Goal: Find specific page/section: Find specific page/section

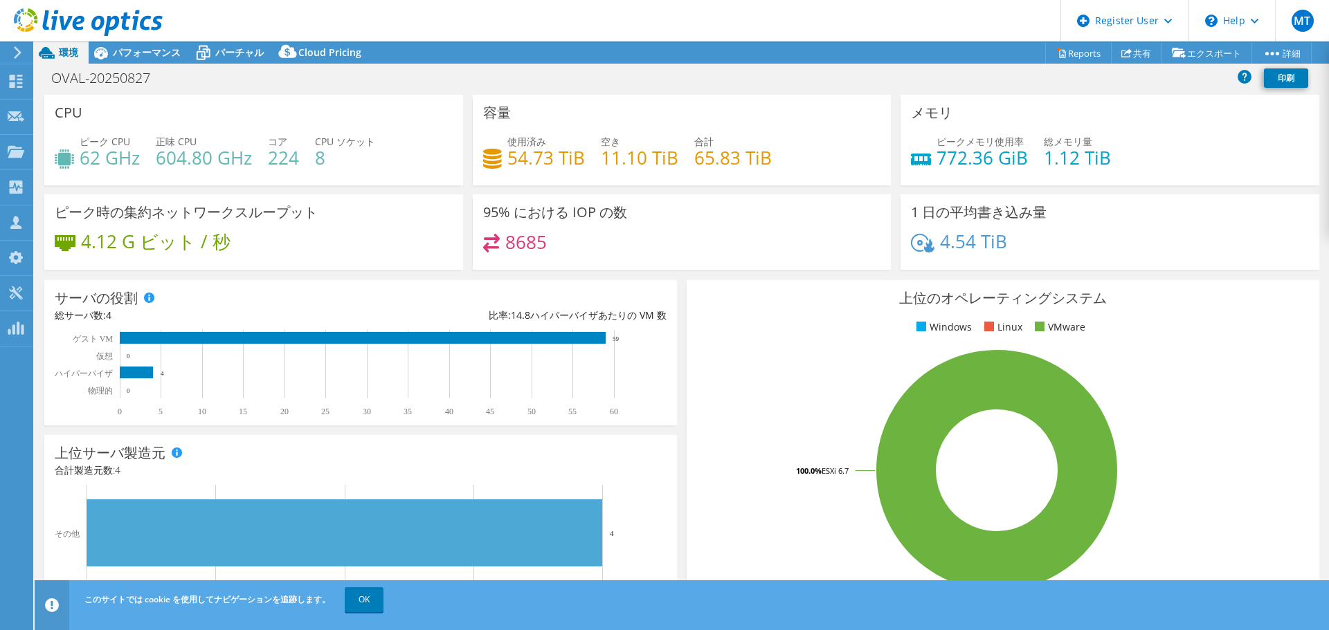
select select "[GEOGRAPHIC_DATA]"
select select "JPY"
click at [157, 53] on span "パフォーマンス" at bounding box center [147, 52] width 68 height 13
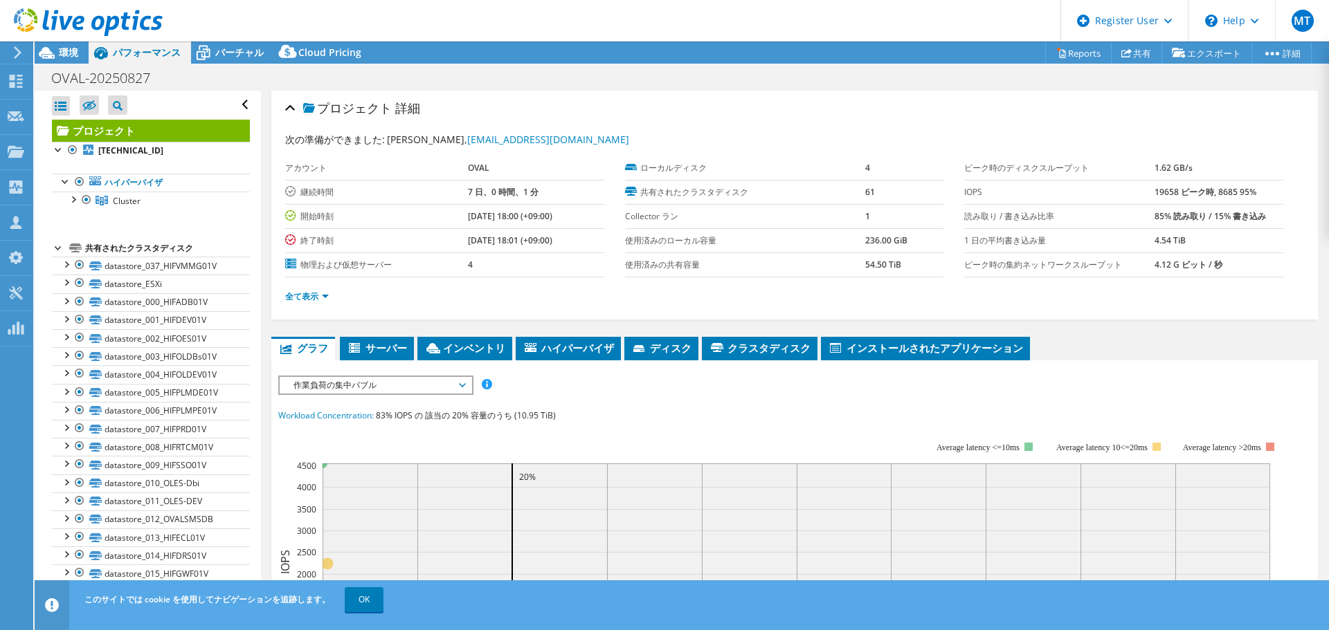
scroll to position [208, 0]
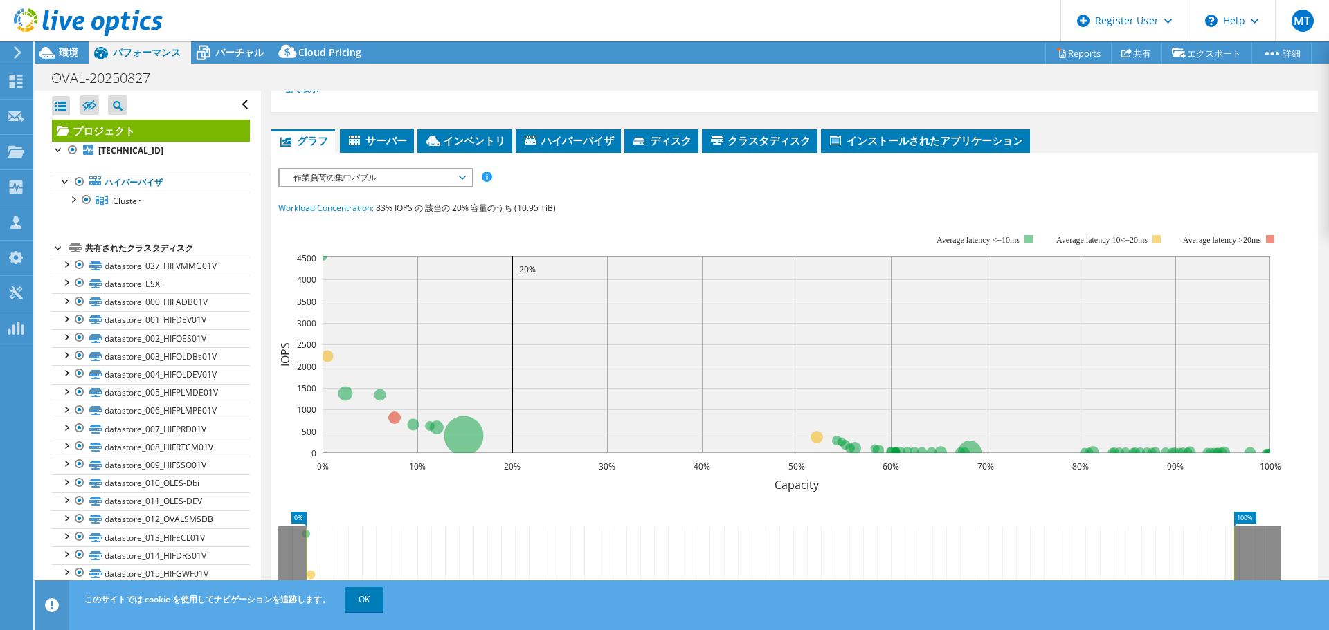
click at [406, 180] on span "作業負荷の集中バブル" at bounding box center [375, 178] width 178 height 17
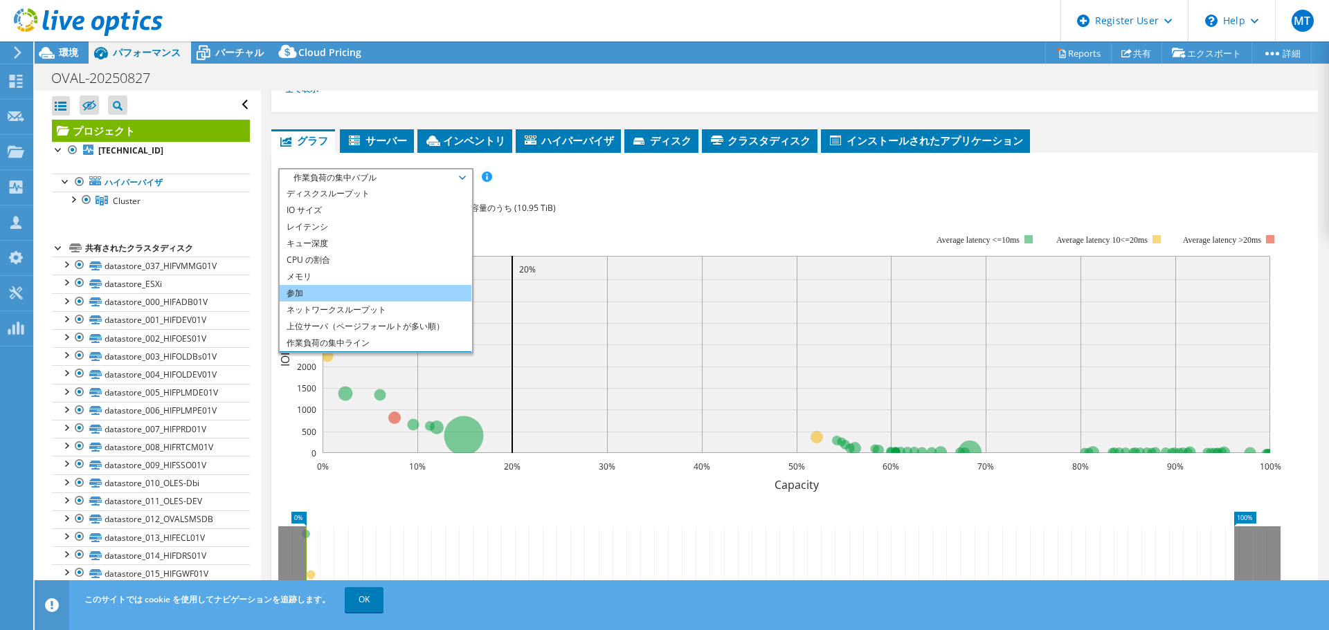
scroll to position [0, 0]
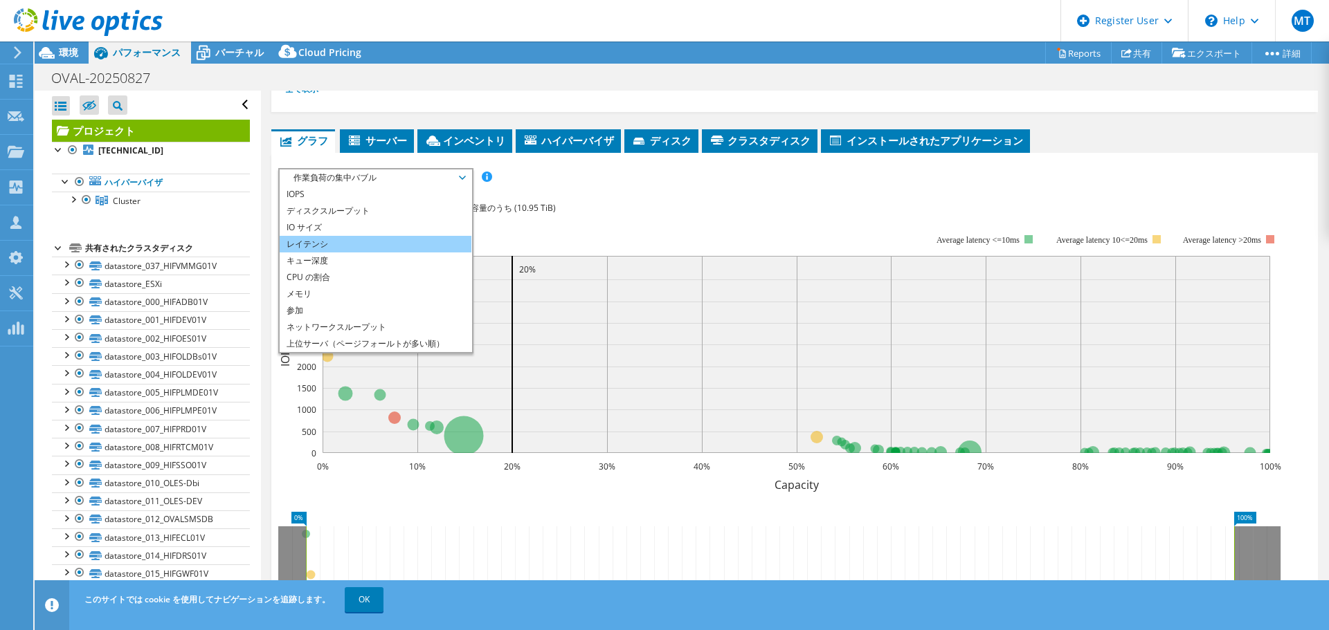
click at [336, 243] on li "レイテンシ" at bounding box center [376, 244] width 192 height 17
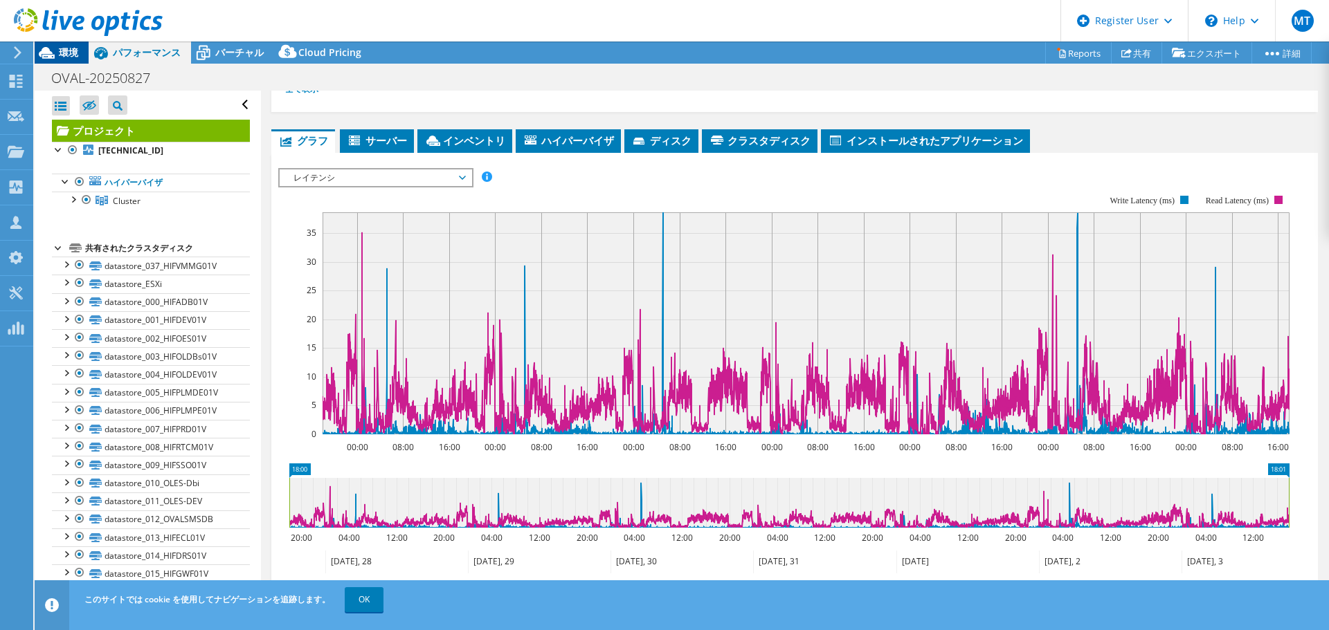
click at [60, 50] on span "環境" at bounding box center [68, 52] width 19 height 13
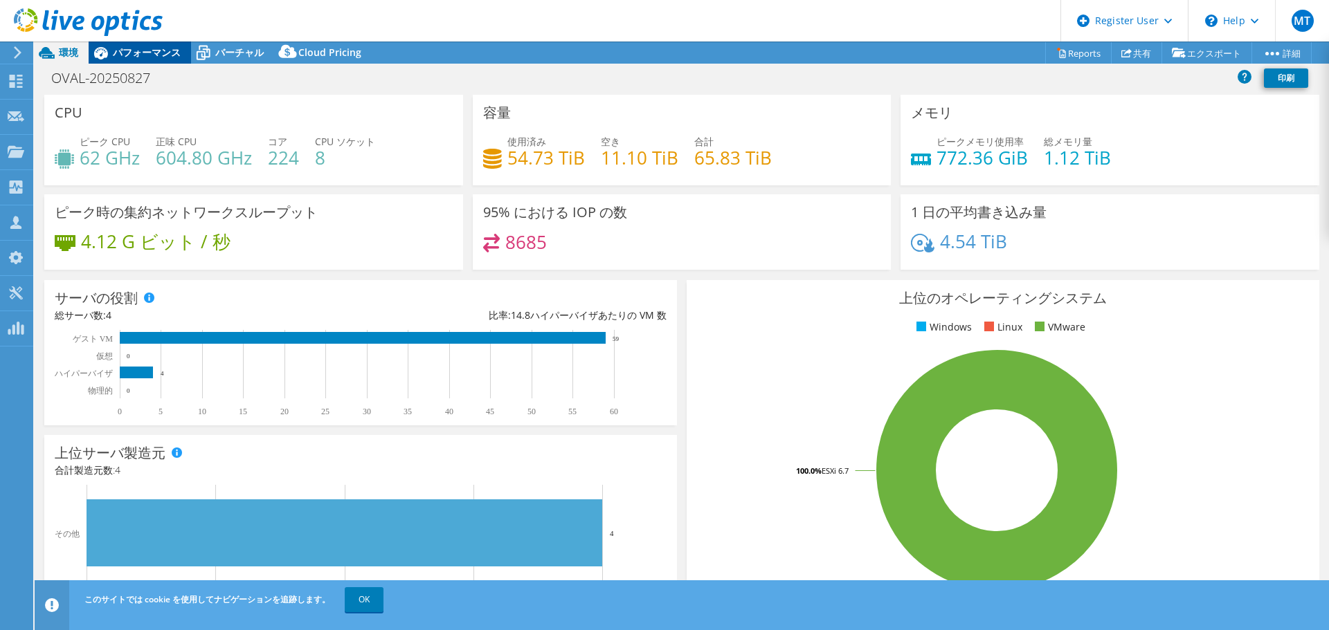
click at [124, 51] on span "パフォーマンス" at bounding box center [147, 52] width 68 height 13
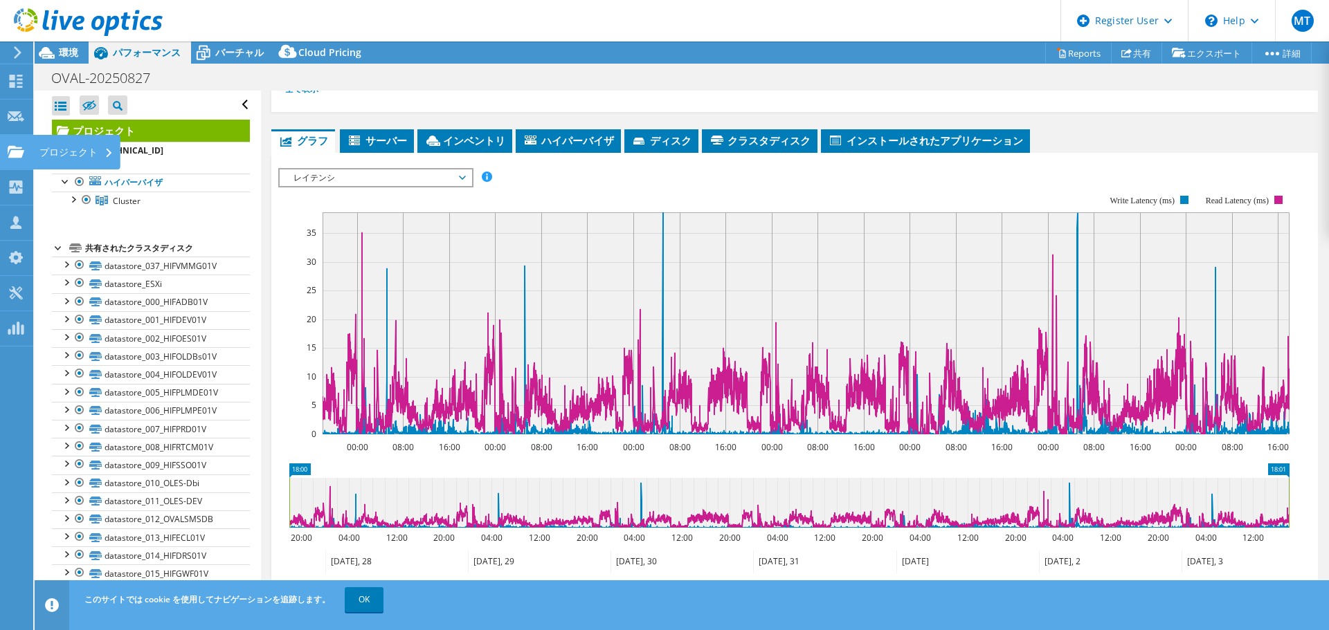
click at [17, 152] on use at bounding box center [16, 151] width 17 height 12
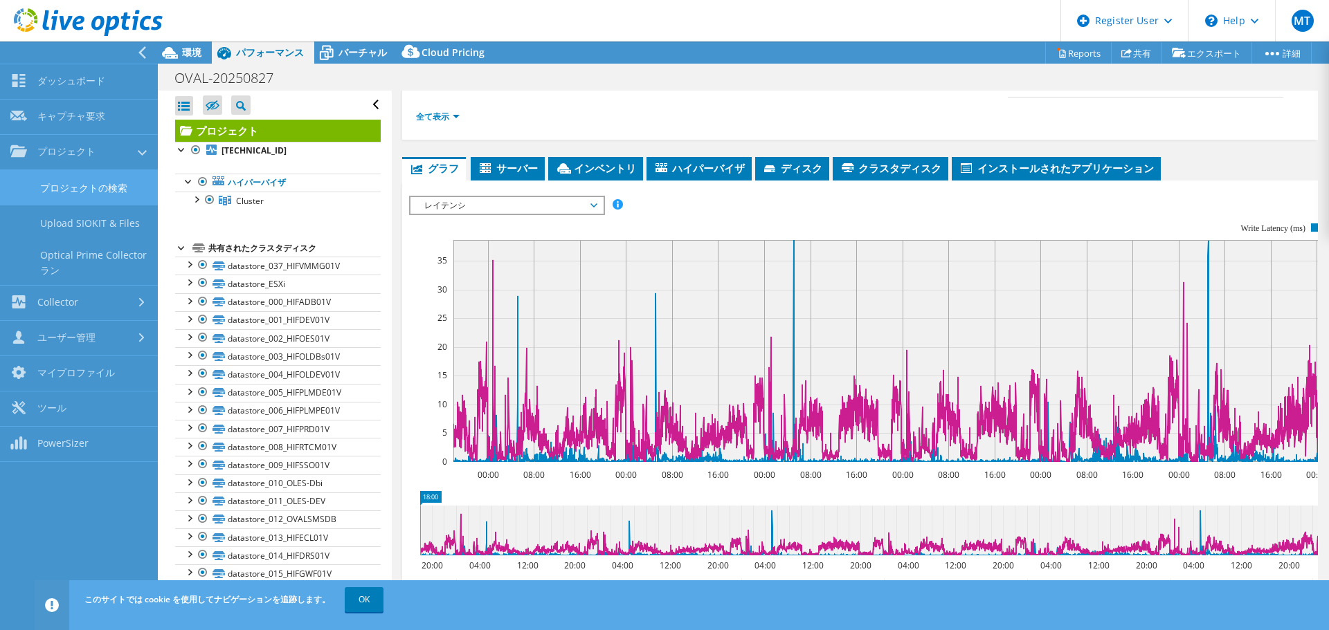
click at [68, 182] on link "プロジェクトの検索" at bounding box center [79, 187] width 158 height 35
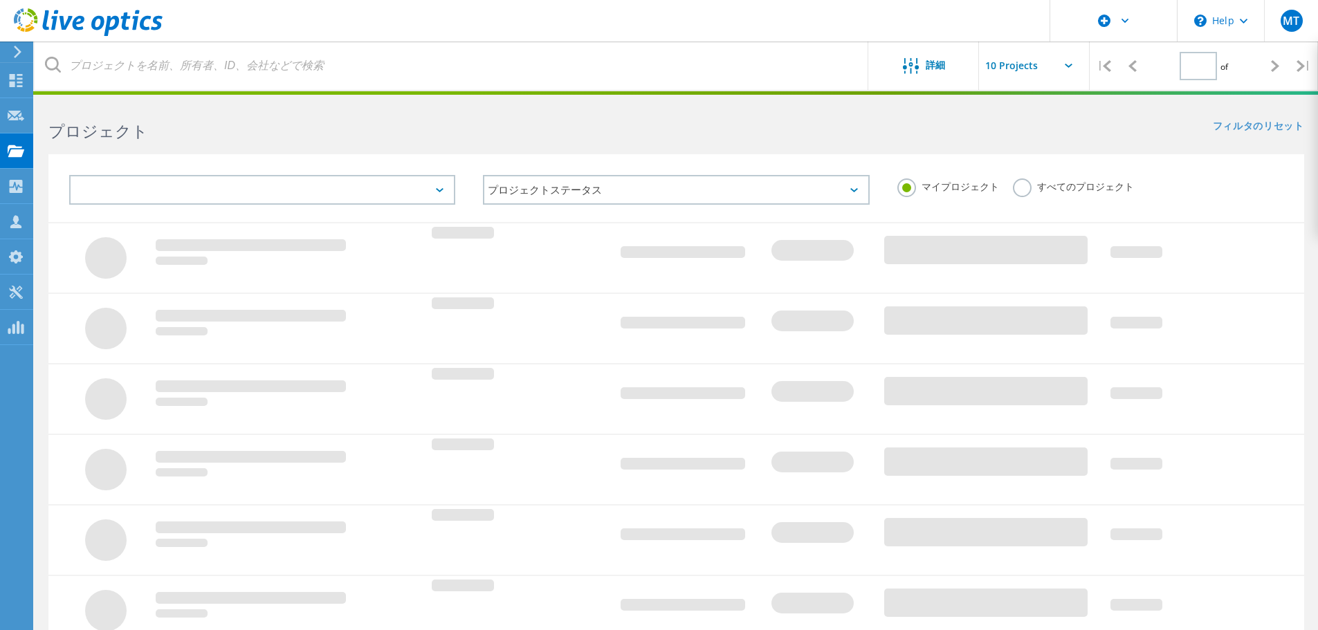
type input "1"
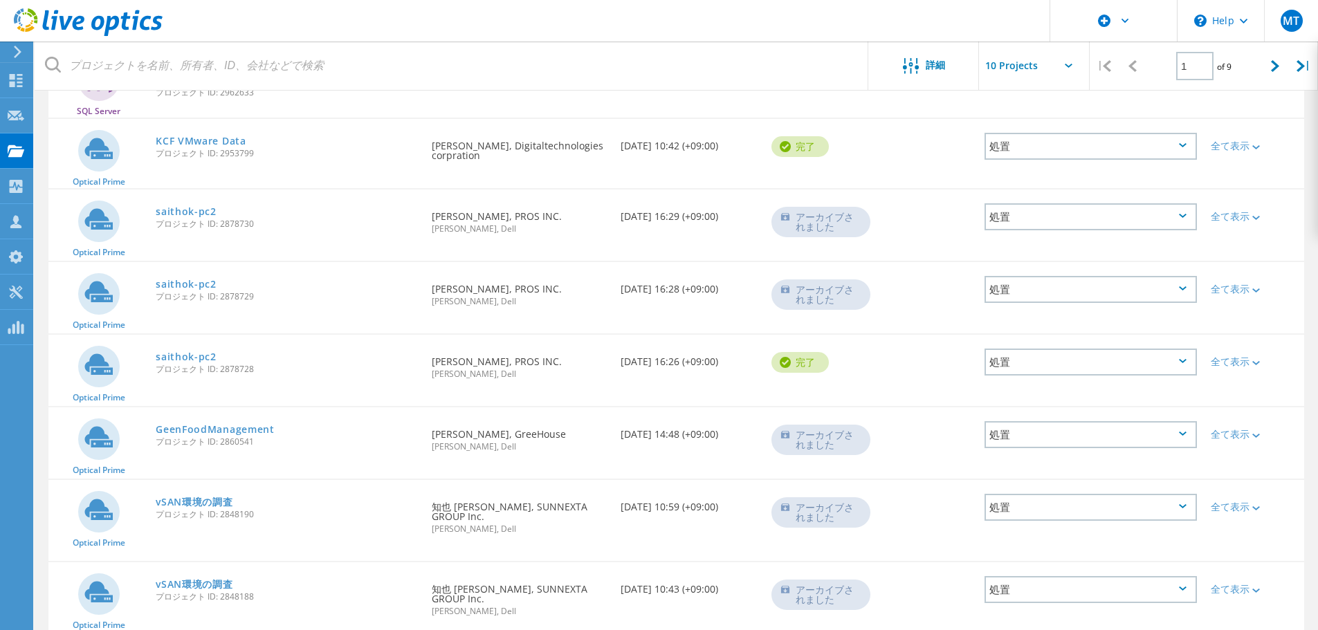
scroll to position [330, 0]
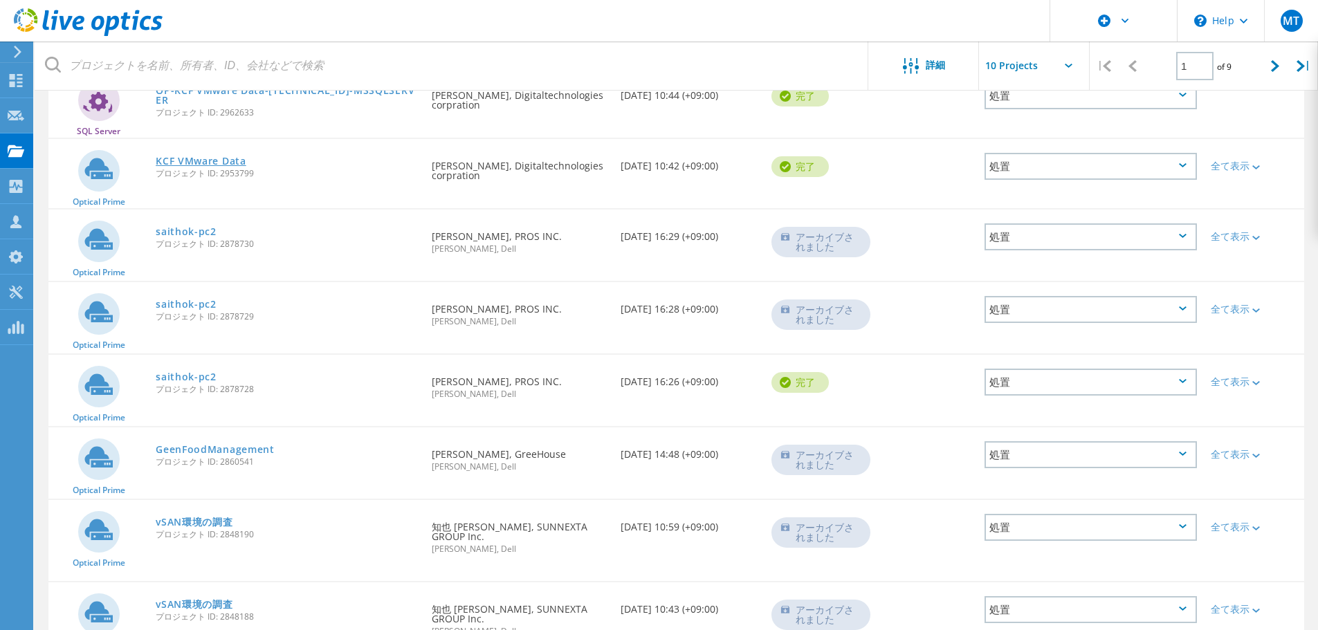
click at [192, 158] on link "KCF VMware Data" at bounding box center [201, 161] width 91 height 10
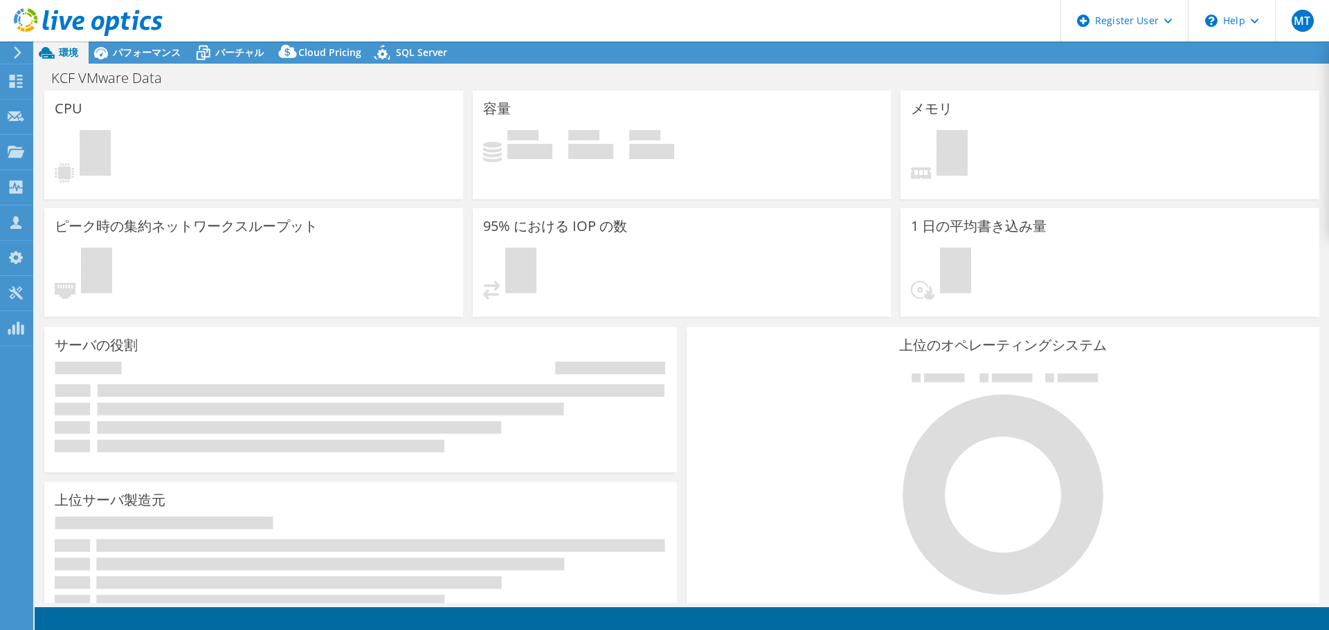
select select "[GEOGRAPHIC_DATA]"
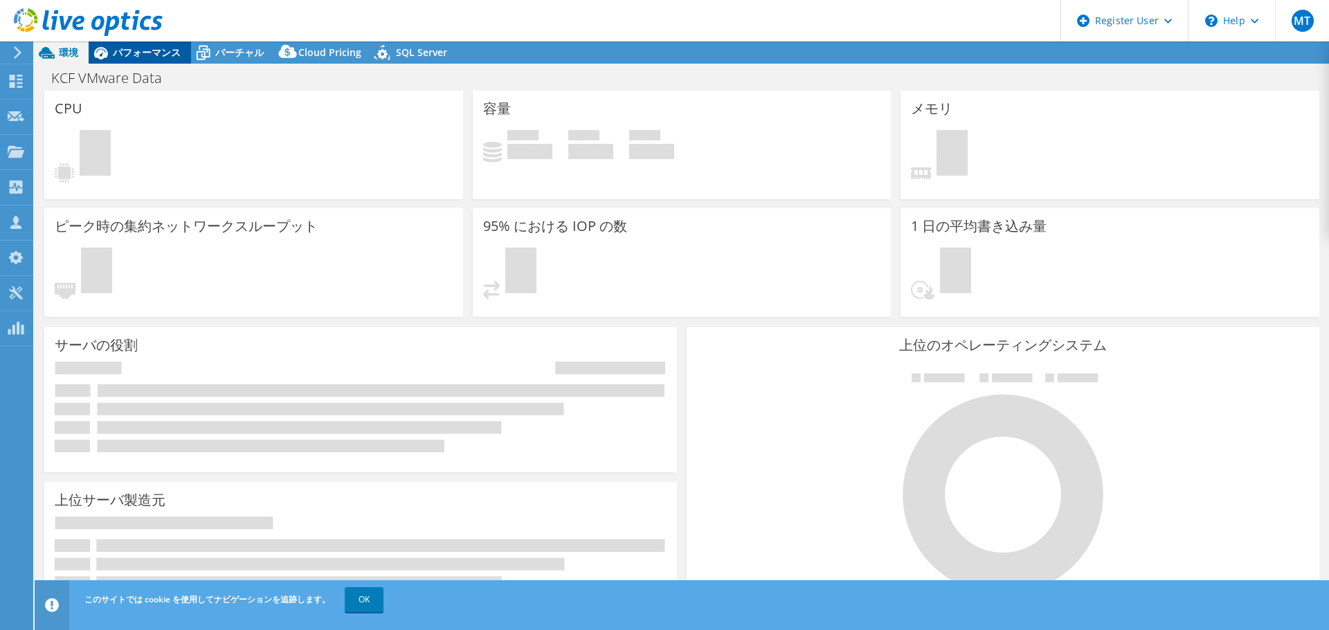
click at [141, 49] on span "パフォーマンス" at bounding box center [147, 52] width 68 height 13
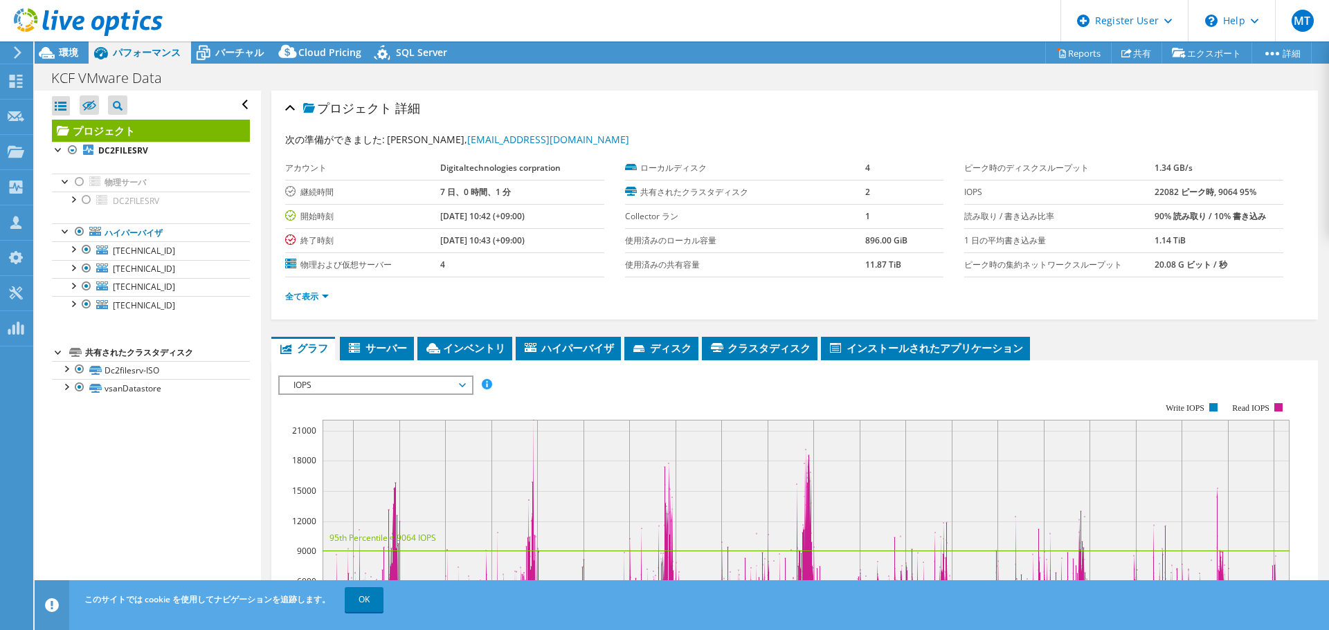
click at [413, 381] on span "IOPS" at bounding box center [375, 385] width 178 height 17
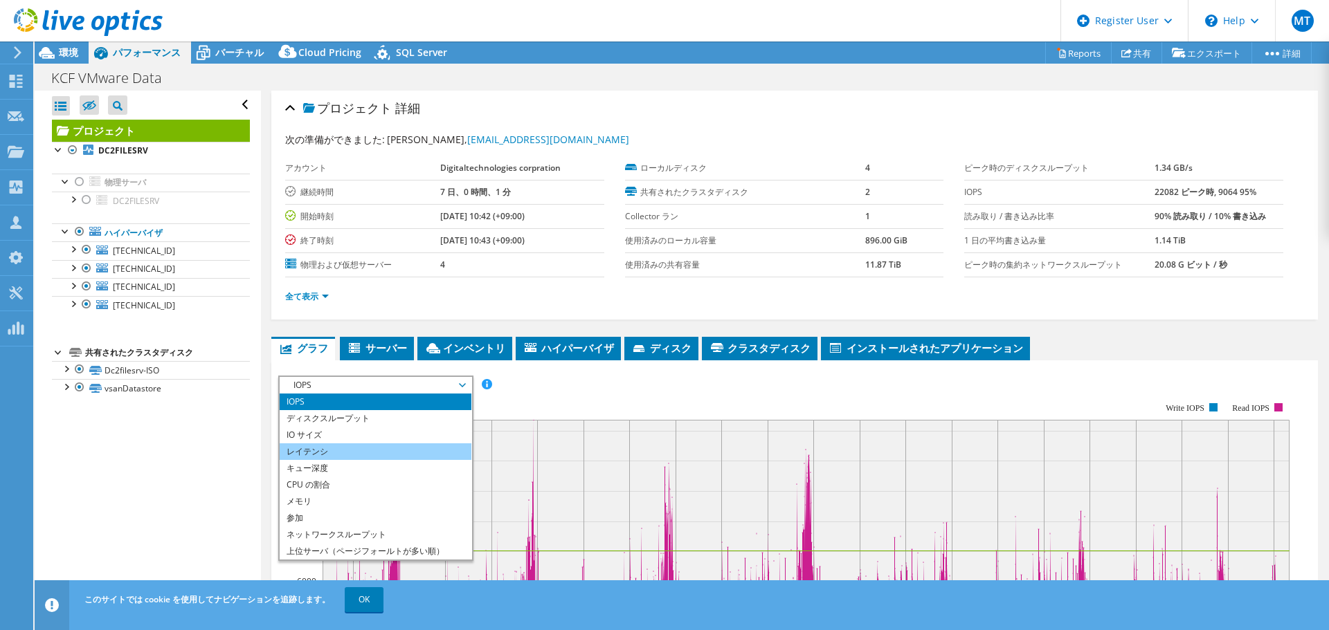
click at [330, 450] on li "レイテンシ" at bounding box center [376, 452] width 192 height 17
